Goal: Transaction & Acquisition: Download file/media

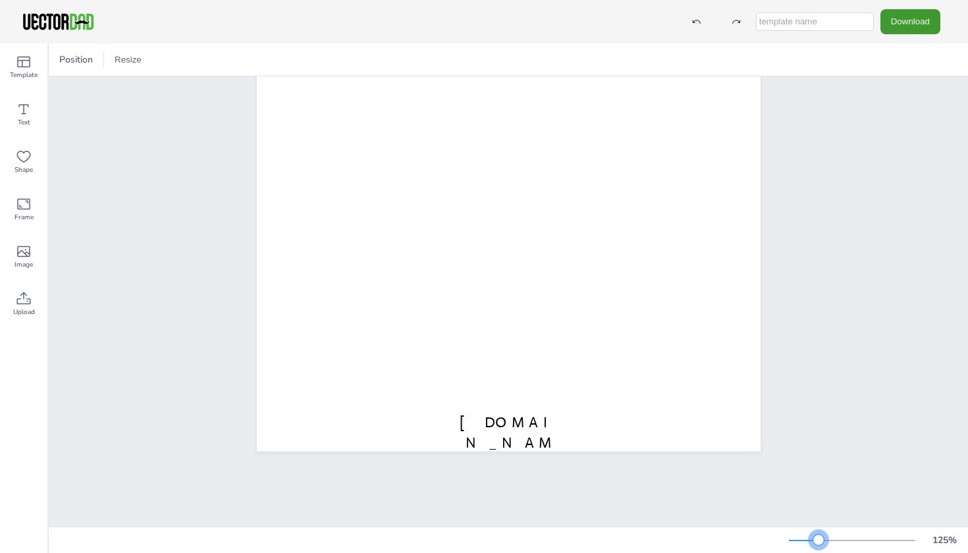
drag, startPoint x: 846, startPoint y: 538, endPoint x: 819, endPoint y: 535, distance: 27.2
click at [819, 535] on div at bounding box center [818, 540] width 11 height 11
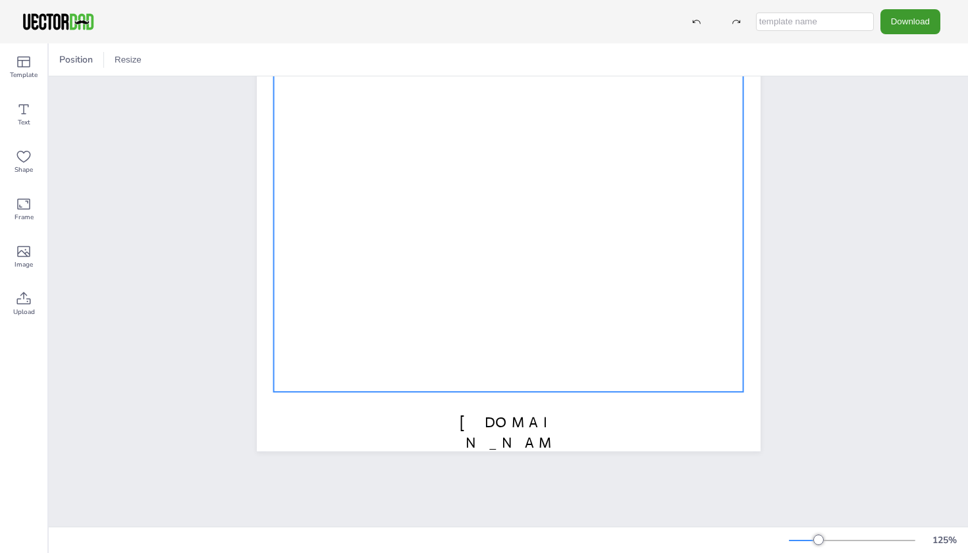
click at [586, 297] on div at bounding box center [508, 125] width 470 height 533
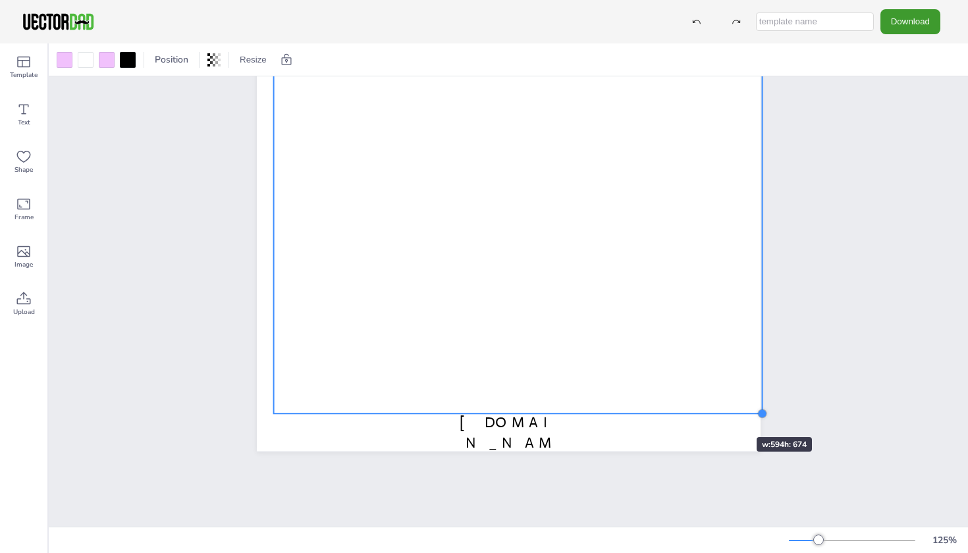
drag, startPoint x: 745, startPoint y: 392, endPoint x: 717, endPoint y: 414, distance: 35.7
click at [717, 414] on div "[DOMAIN_NAME] MULTIPLICATION CHART 1-30" at bounding box center [509, 125] width 504 height 651
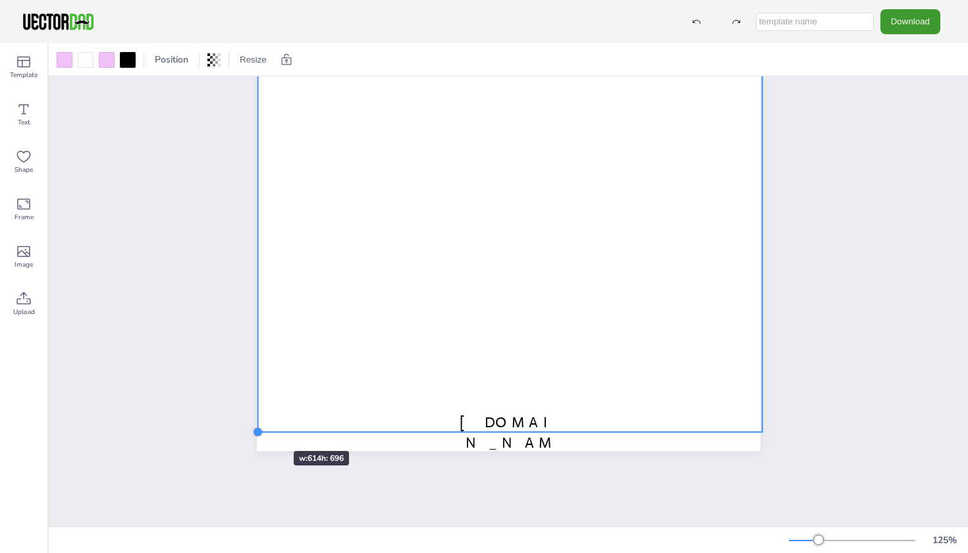
drag, startPoint x: 270, startPoint y: 414, endPoint x: 255, endPoint y: 427, distance: 19.6
click at [255, 427] on div at bounding box center [257, 432] width 11 height 11
click at [757, 429] on div at bounding box center [760, 429] width 11 height 11
click at [534, 430] on span "[DOMAIN_NAME]" at bounding box center [511, 443] width 102 height 59
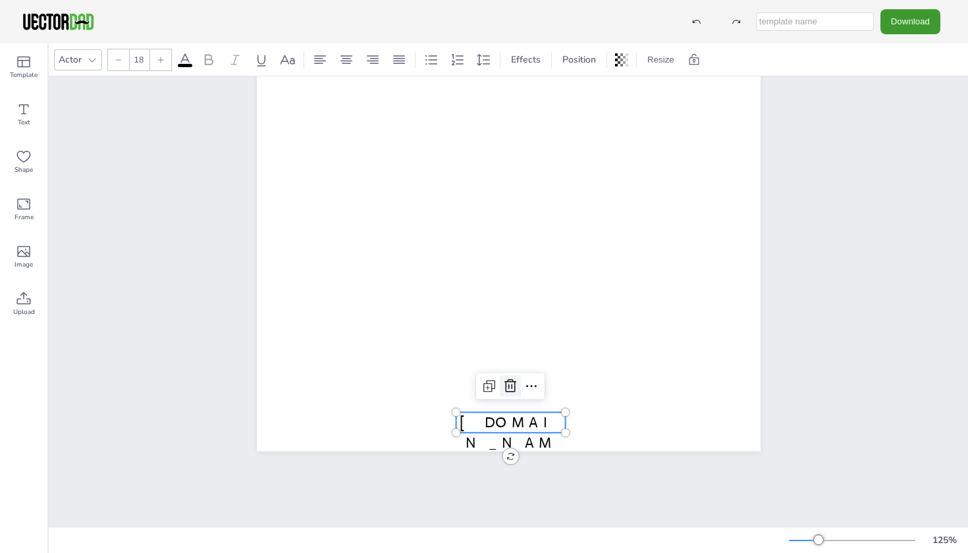
click at [512, 384] on icon at bounding box center [511, 386] width 16 height 16
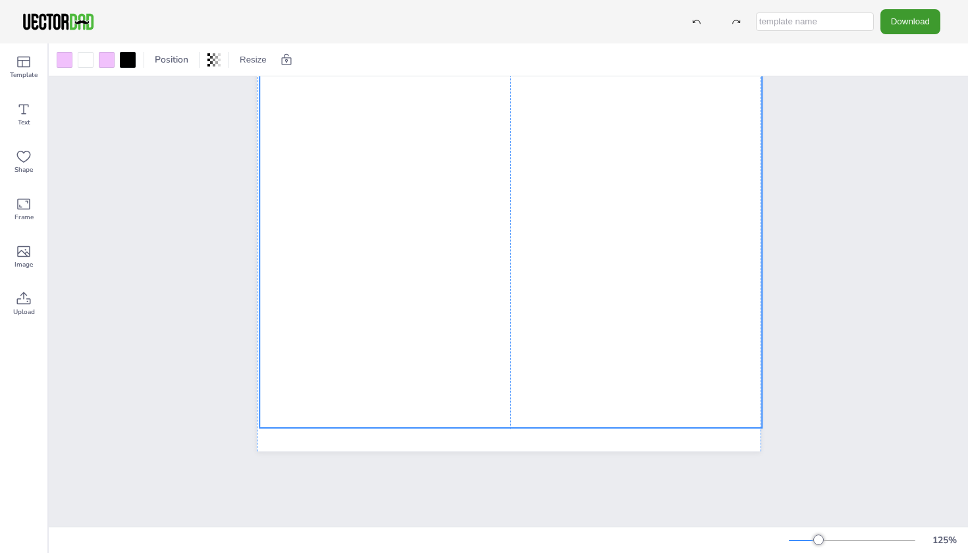
click at [713, 424] on div at bounding box center [511, 143] width 503 height 570
drag, startPoint x: 761, startPoint y: 428, endPoint x: 672, endPoint y: 425, distance: 88.3
click at [672, 425] on div "MULTIPLICATION CHART 1-30" at bounding box center [509, 125] width 504 height 651
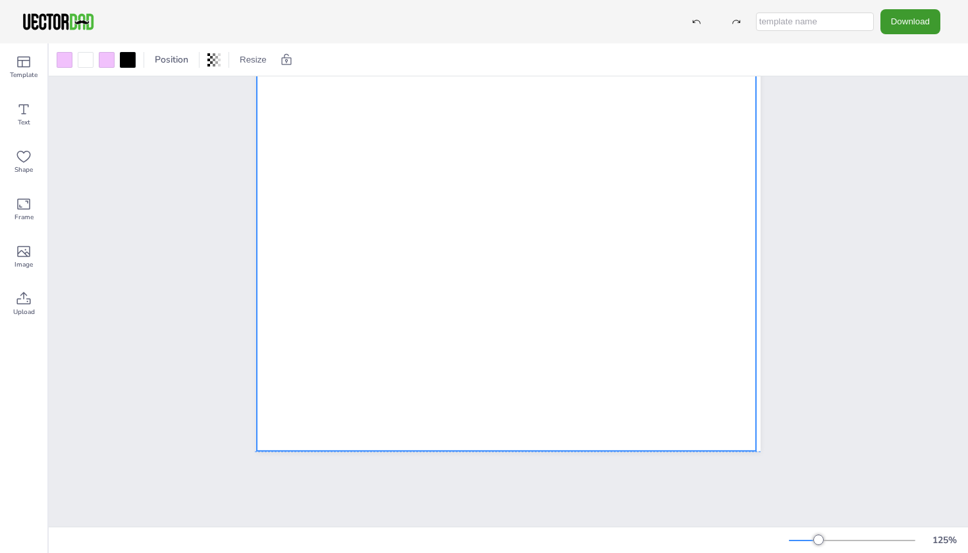
drag, startPoint x: 633, startPoint y: 373, endPoint x: 629, endPoint y: 397, distance: 23.4
click at [629, 397] on div at bounding box center [507, 168] width 500 height 566
click at [758, 448] on div "MULTIPLICATION CHART 1-30" at bounding box center [509, 125] width 504 height 651
click at [668, 391] on div at bounding box center [509, 166] width 503 height 570
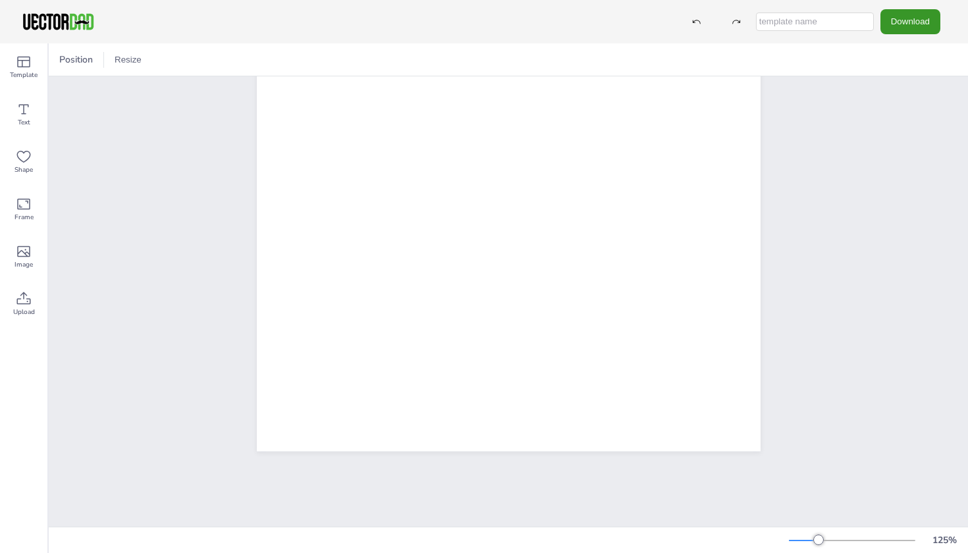
click at [919, 24] on button "Download" at bounding box center [911, 21] width 60 height 24
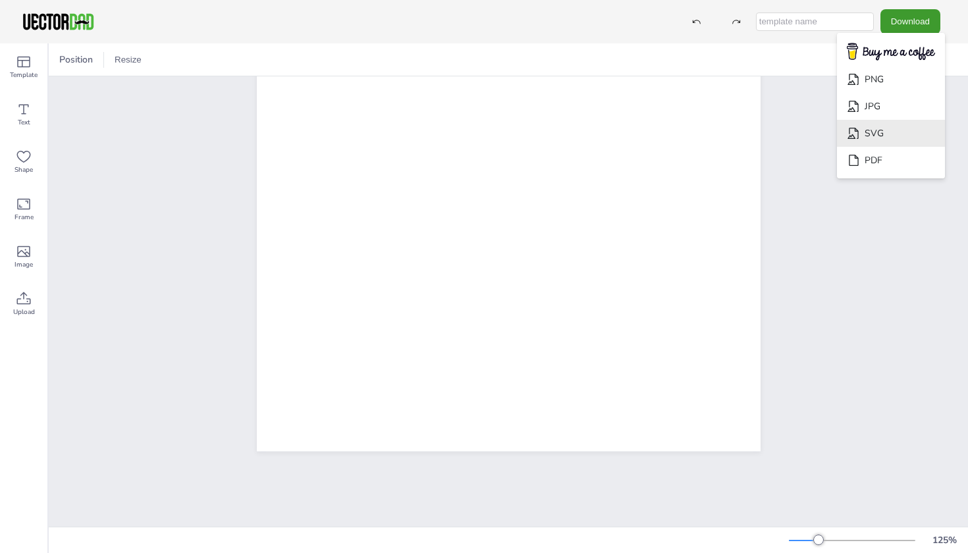
click at [894, 124] on li "SVG" at bounding box center [891, 133] width 108 height 27
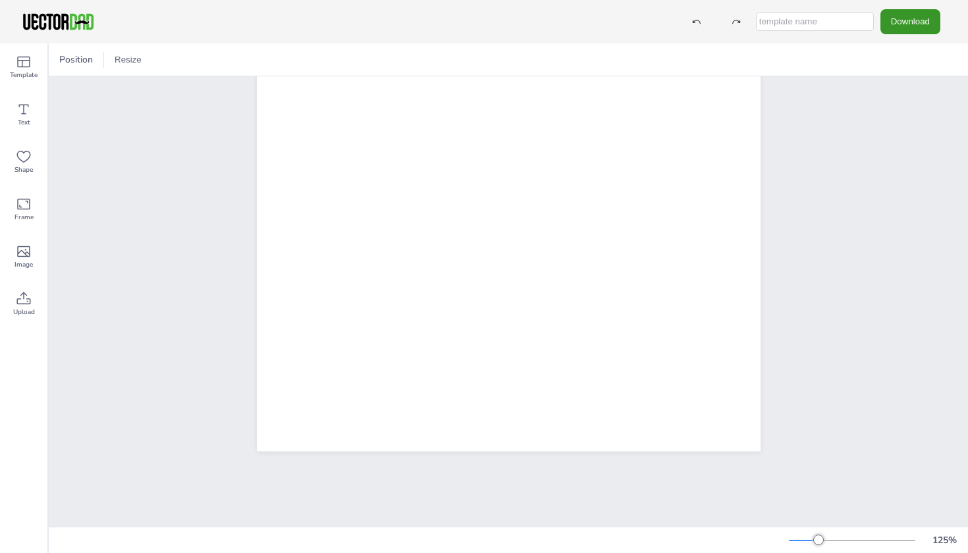
click at [923, 24] on button "Download" at bounding box center [911, 21] width 60 height 24
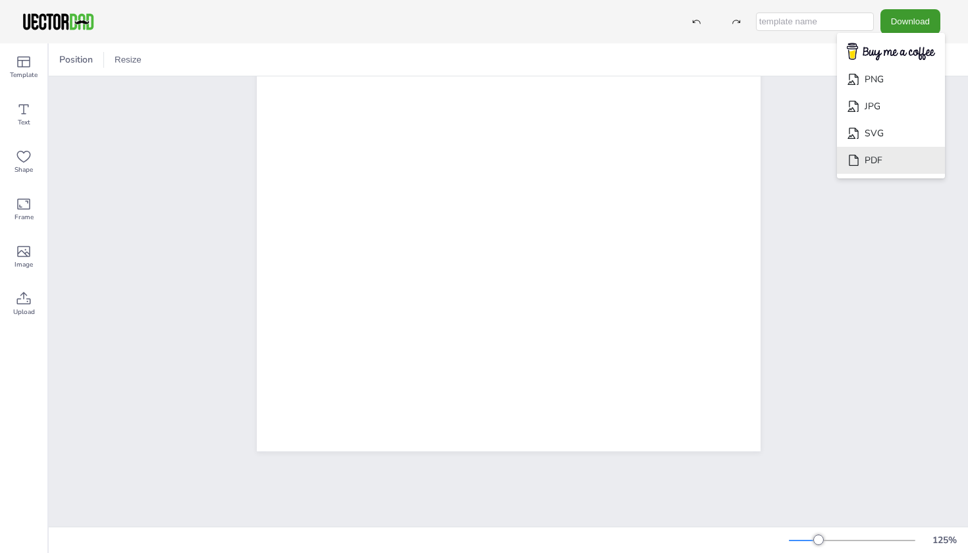
click at [902, 159] on li "PDF" at bounding box center [891, 160] width 108 height 27
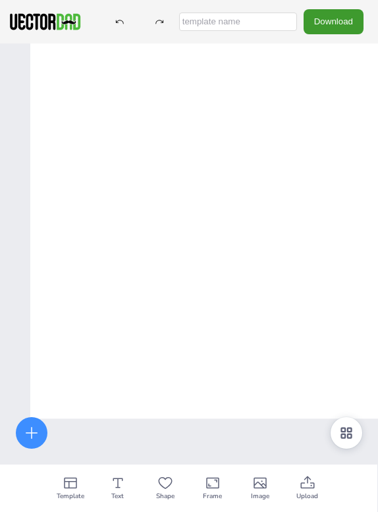
click at [273, 21] on input "text" at bounding box center [238, 22] width 118 height 18
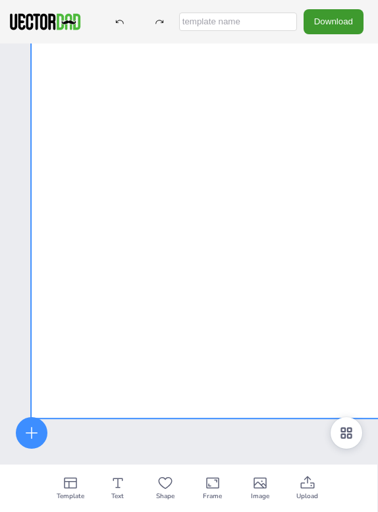
click at [191, 407] on div at bounding box center [282, 133] width 503 height 570
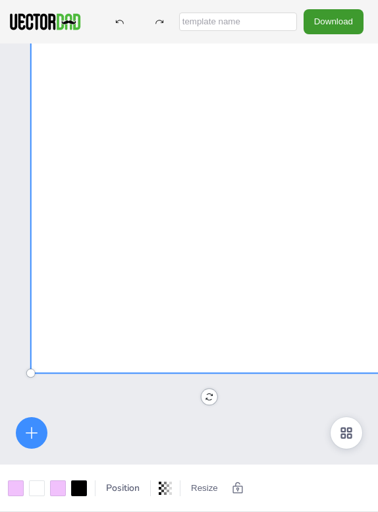
click at [267, 25] on input "text" at bounding box center [238, 22] width 118 height 18
type input "Math 1-30"
click at [333, 21] on button "Download" at bounding box center [334, 21] width 60 height 24
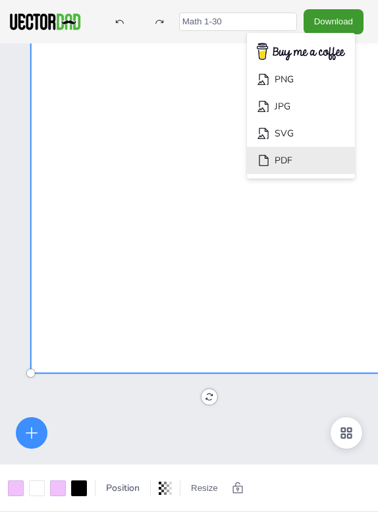
click at [296, 157] on li "PDF" at bounding box center [301, 160] width 108 height 27
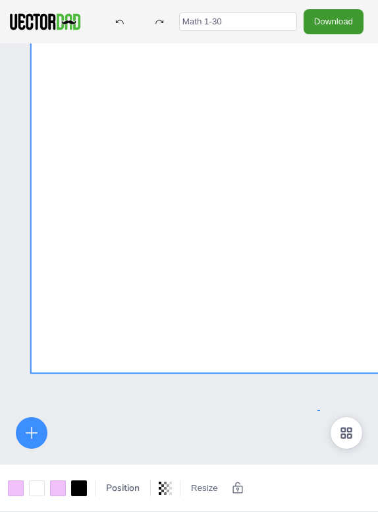
drag, startPoint x: 319, startPoint y: 410, endPoint x: 308, endPoint y: 410, distance: 11.9
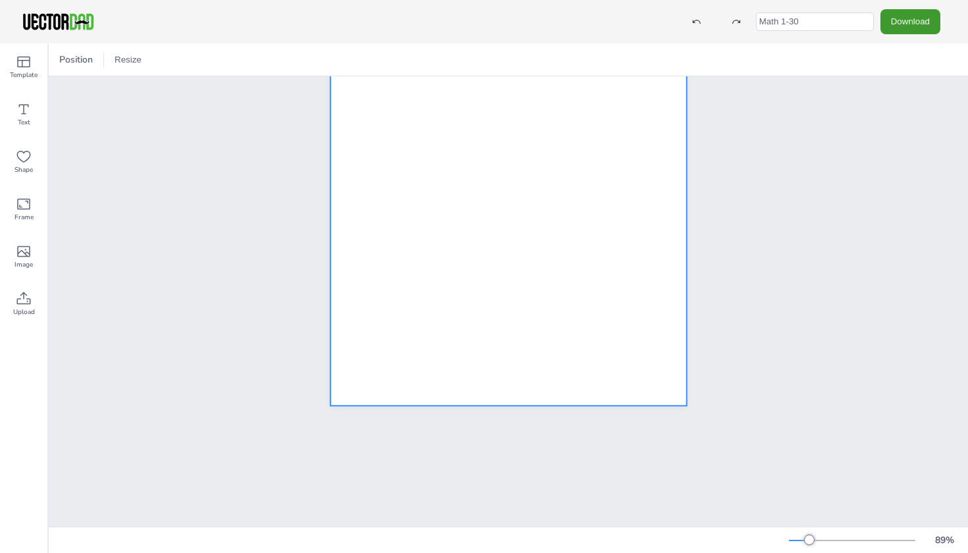
click at [656, 369] on div at bounding box center [509, 203] width 356 height 404
drag, startPoint x: 689, startPoint y: 404, endPoint x: 676, endPoint y: 402, distance: 12.6
click at [676, 402] on div "MULTIPLICATION CHART 1-30" at bounding box center [508, 175] width 357 height 462
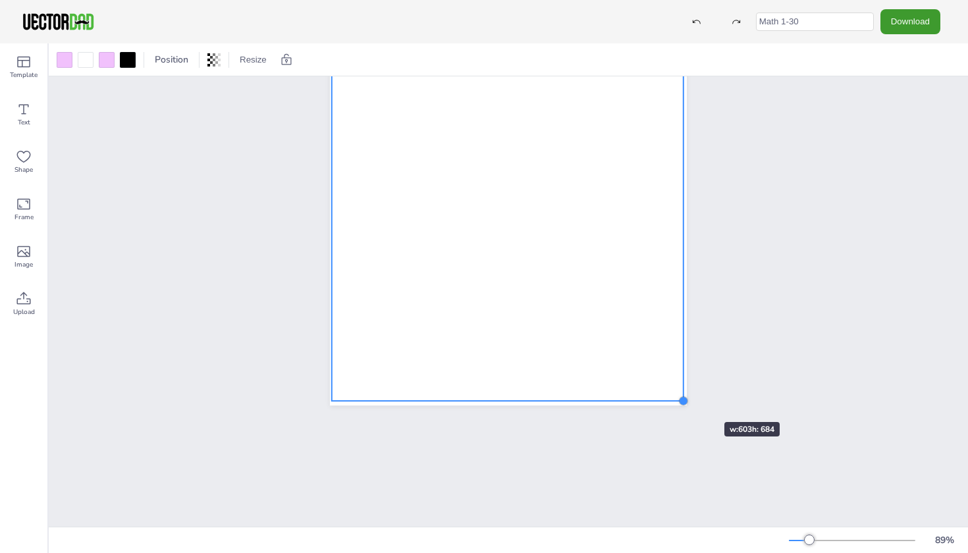
drag, startPoint x: 688, startPoint y: 404, endPoint x: 685, endPoint y: 398, distance: 6.8
click at [685, 398] on div at bounding box center [683, 401] width 11 height 11
click at [924, 25] on button "Download" at bounding box center [911, 21] width 60 height 24
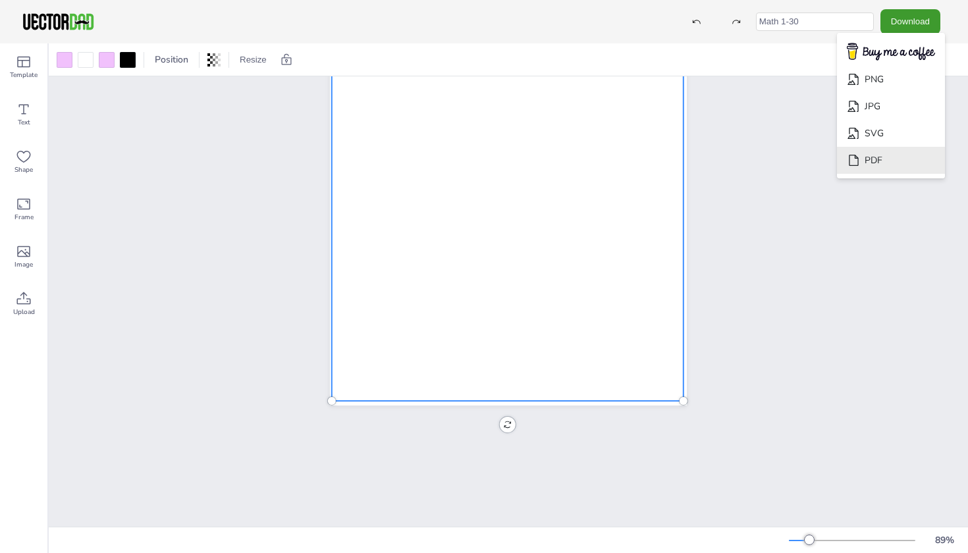
click at [886, 153] on li "PDF" at bounding box center [891, 160] width 108 height 27
